Goal: Information Seeking & Learning: Learn about a topic

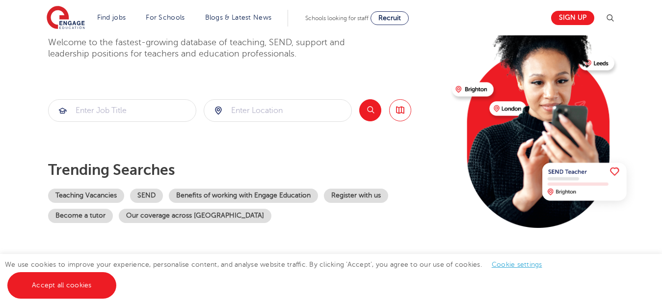
scroll to position [92, 0]
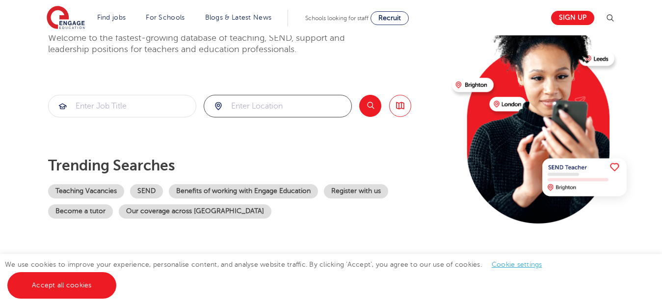
click at [253, 104] on input "search" at bounding box center [277, 106] width 147 height 22
click at [93, 110] on input "search" at bounding box center [122, 106] width 147 height 22
type input "IT"
click button "Submit" at bounding box center [0, 0] width 0 height 0
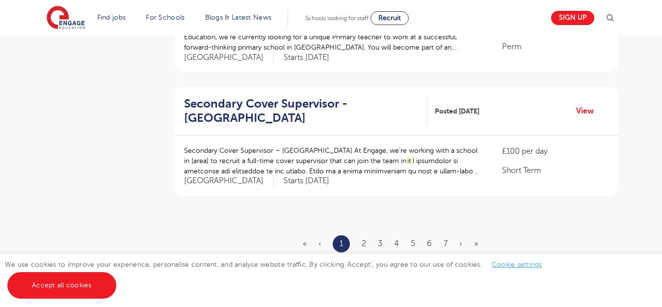
scroll to position [1164, 0]
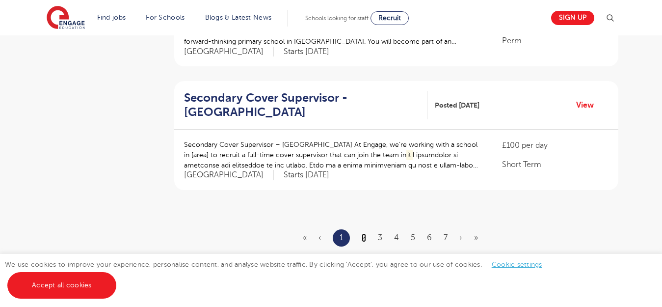
click at [362, 233] on link "2" at bounding box center [363, 237] width 4 height 9
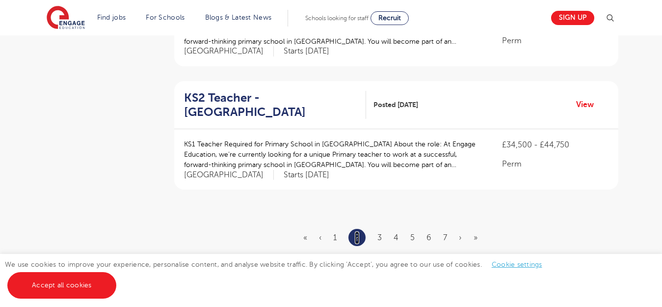
scroll to position [0, 0]
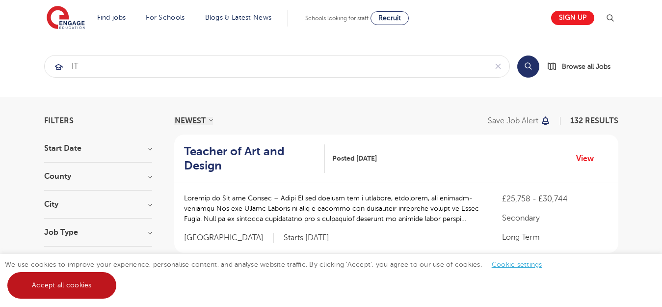
click at [46, 283] on link "Accept all cookies" at bounding box center [61, 285] width 109 height 26
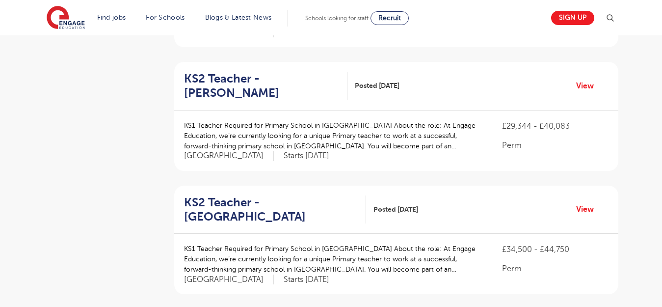
scroll to position [1143, 0]
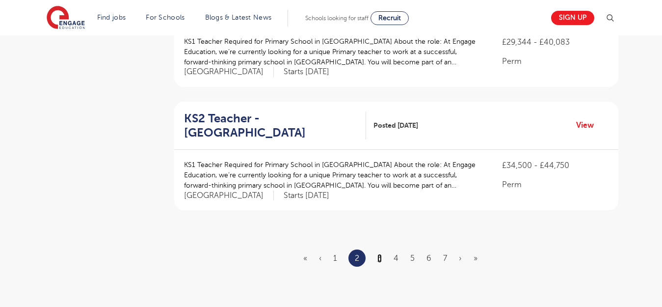
click at [378, 254] on link "3" at bounding box center [379, 258] width 4 height 9
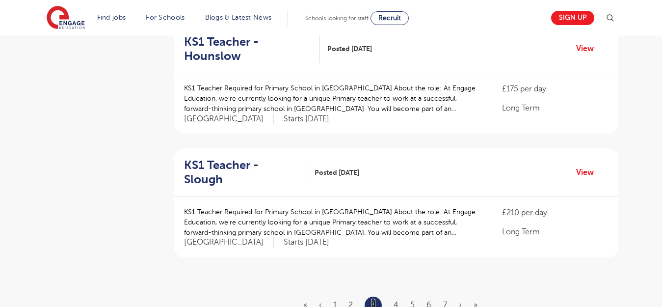
scroll to position [1153, 0]
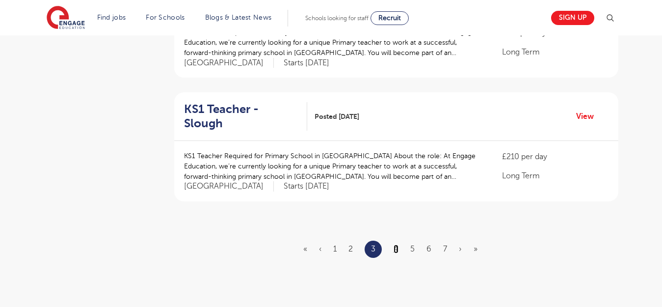
click at [397, 244] on link "4" at bounding box center [395, 248] width 5 height 9
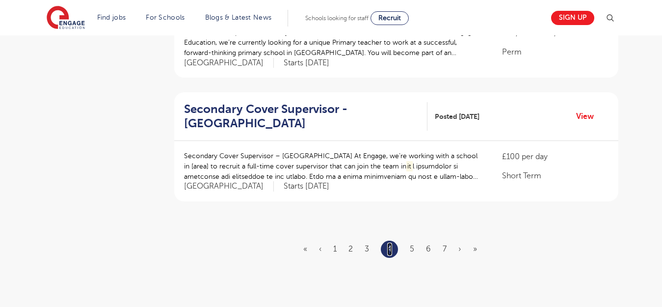
scroll to position [0, 0]
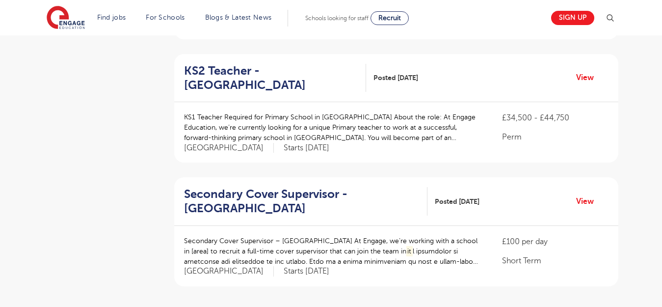
scroll to position [1138, 0]
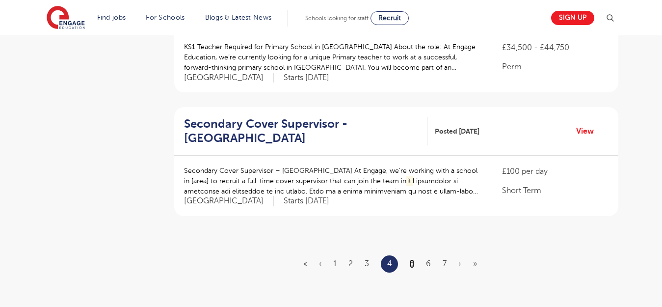
click at [412, 259] on link "5" at bounding box center [412, 263] width 4 height 9
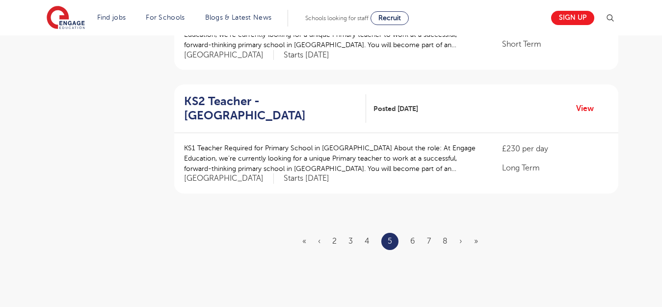
scroll to position [1200, 0]
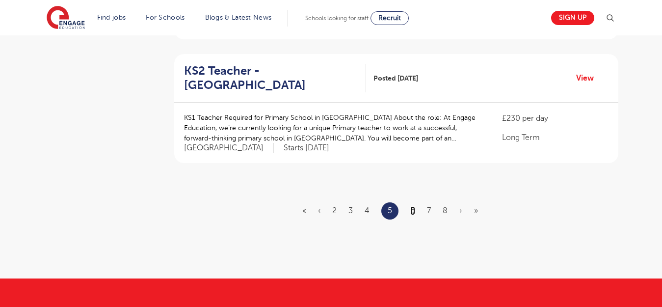
click at [412, 206] on link "6" at bounding box center [412, 210] width 5 height 9
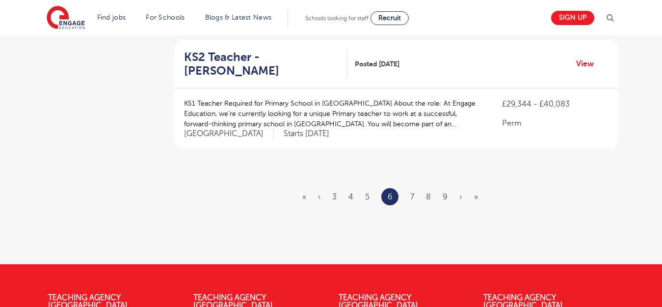
scroll to position [0, 0]
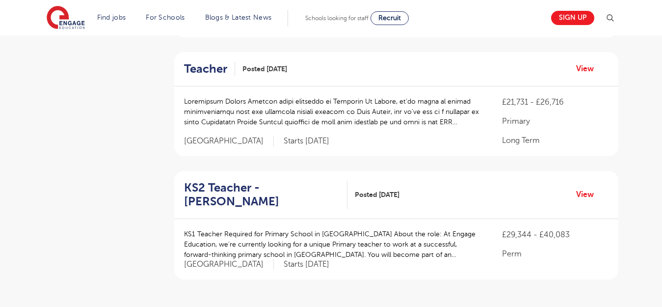
scroll to position [1141, 0]
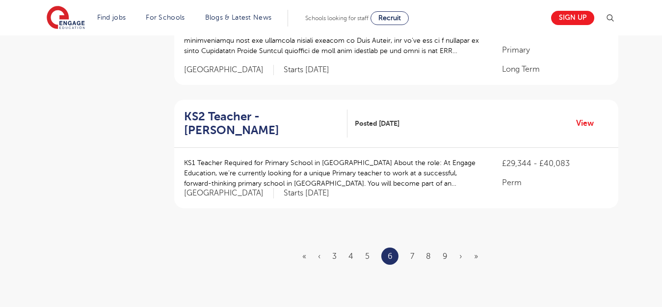
click at [410, 247] on ul "« ‹ 3 4 5 6 7 8 9 › »" at bounding box center [395, 255] width 187 height 17
click at [410, 252] on link "7" at bounding box center [412, 256] width 4 height 9
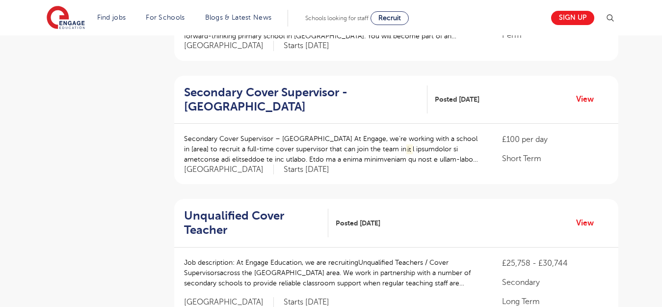
scroll to position [1090, 0]
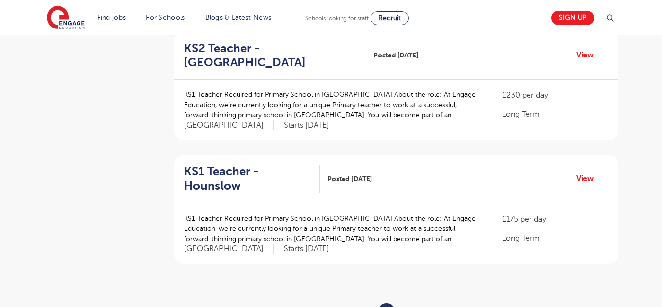
scroll to position [0, 0]
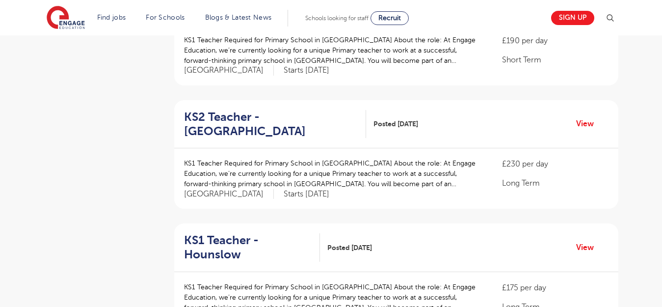
scroll to position [1108, 0]
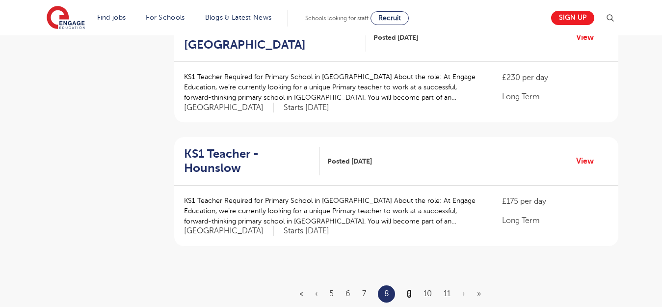
click at [408, 289] on link "9" at bounding box center [409, 293] width 5 height 9
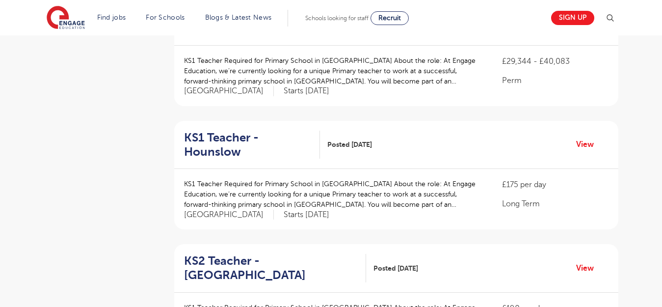
scroll to position [1094, 0]
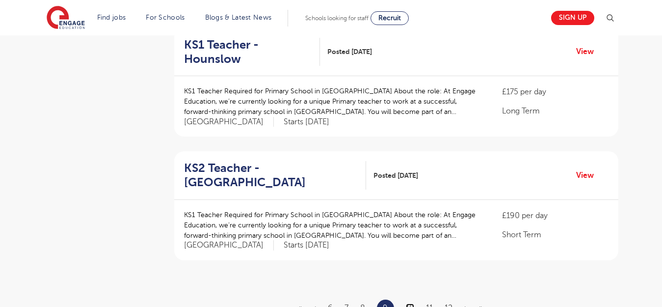
click at [407, 303] on link "10" at bounding box center [410, 307] width 8 height 9
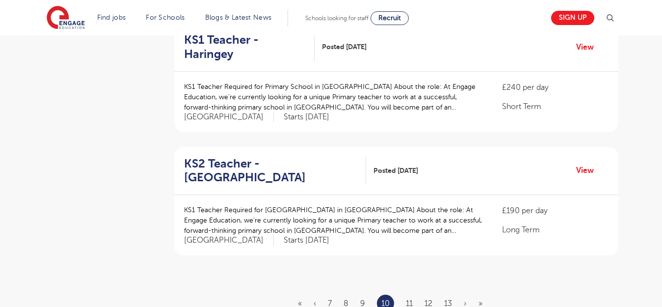
scroll to position [0, 0]
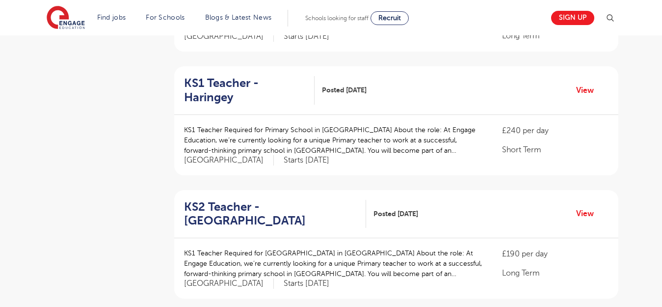
scroll to position [1056, 0]
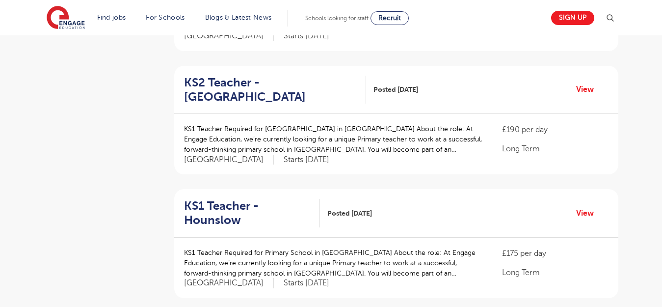
scroll to position [0, 0]
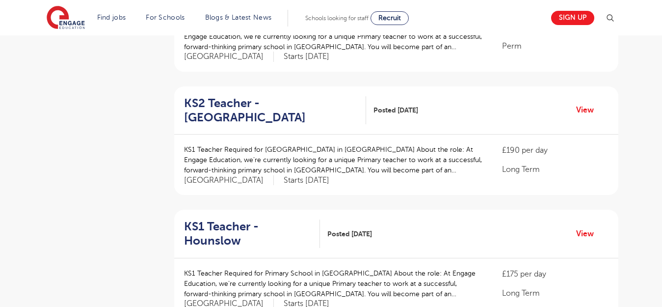
scroll to position [1095, 0]
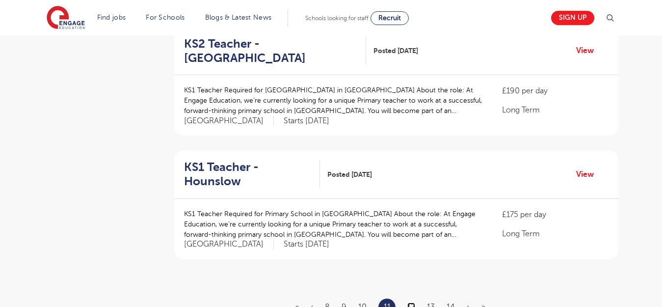
click at [413, 302] on link "12" at bounding box center [411, 306] width 8 height 9
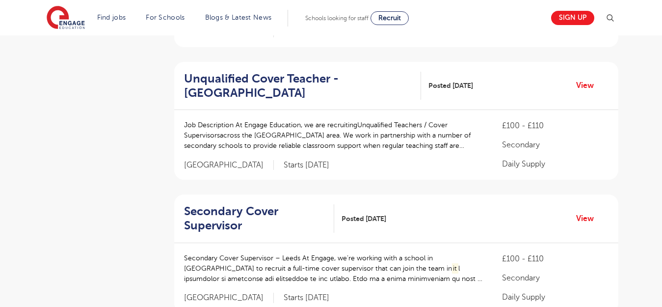
scroll to position [1065, 0]
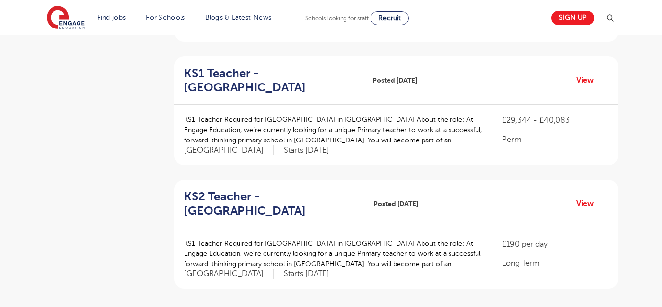
scroll to position [0, 0]
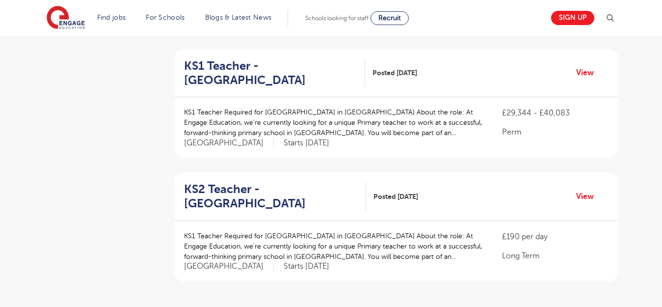
scroll to position [1152, 0]
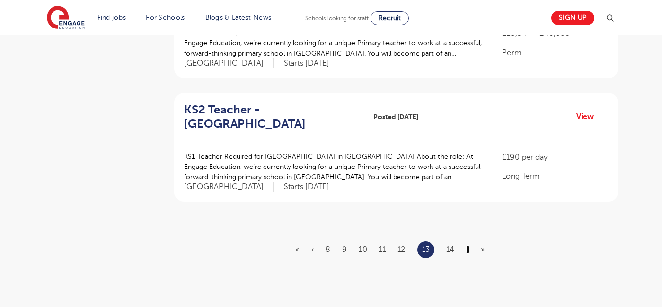
click at [468, 245] on link "›" at bounding box center [467, 249] width 3 height 9
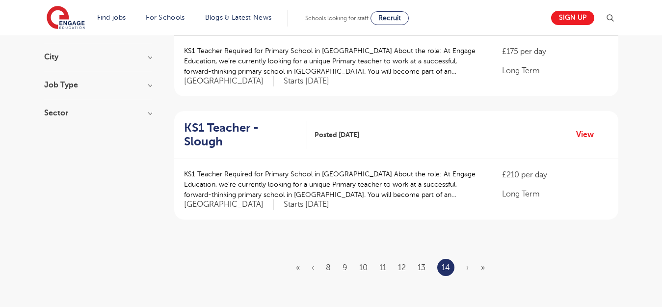
scroll to position [266, 0]
